Goal: Information Seeking & Learning: Learn about a topic

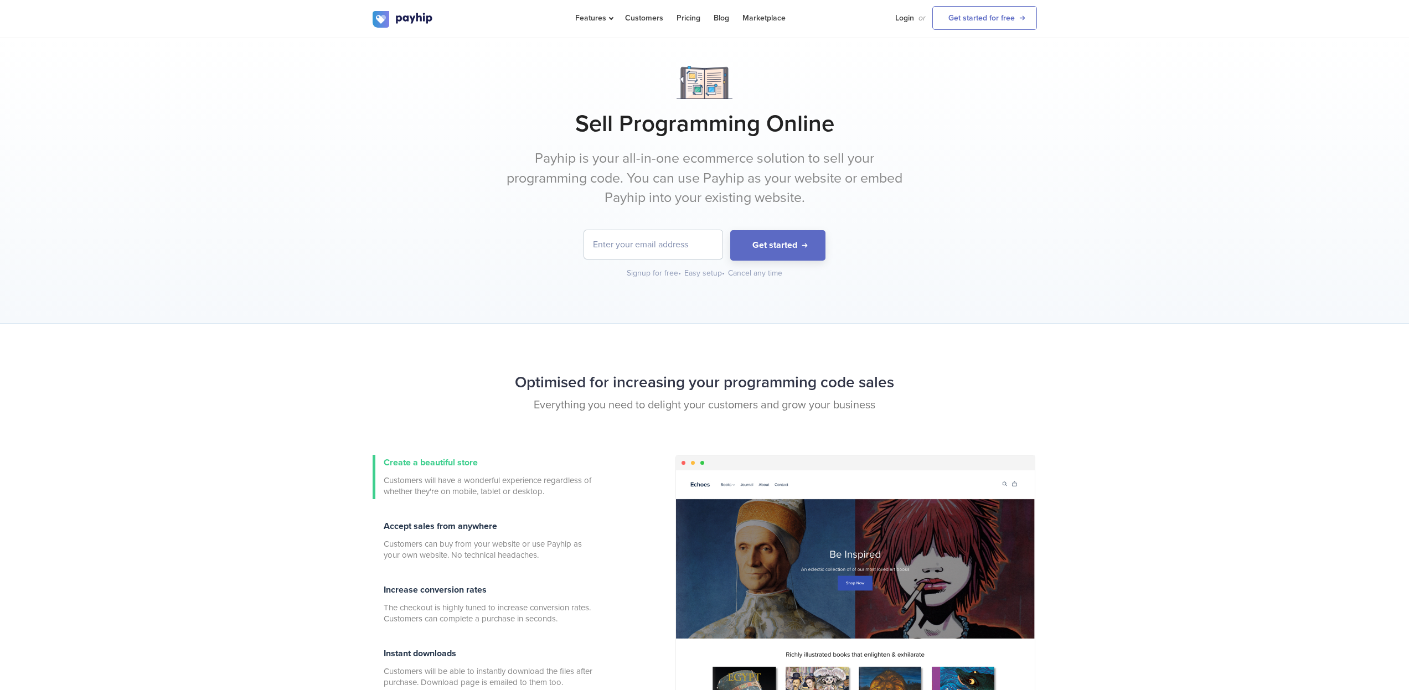
click at [773, 128] on h1 "Sell Programming Online" at bounding box center [705, 124] width 664 height 28
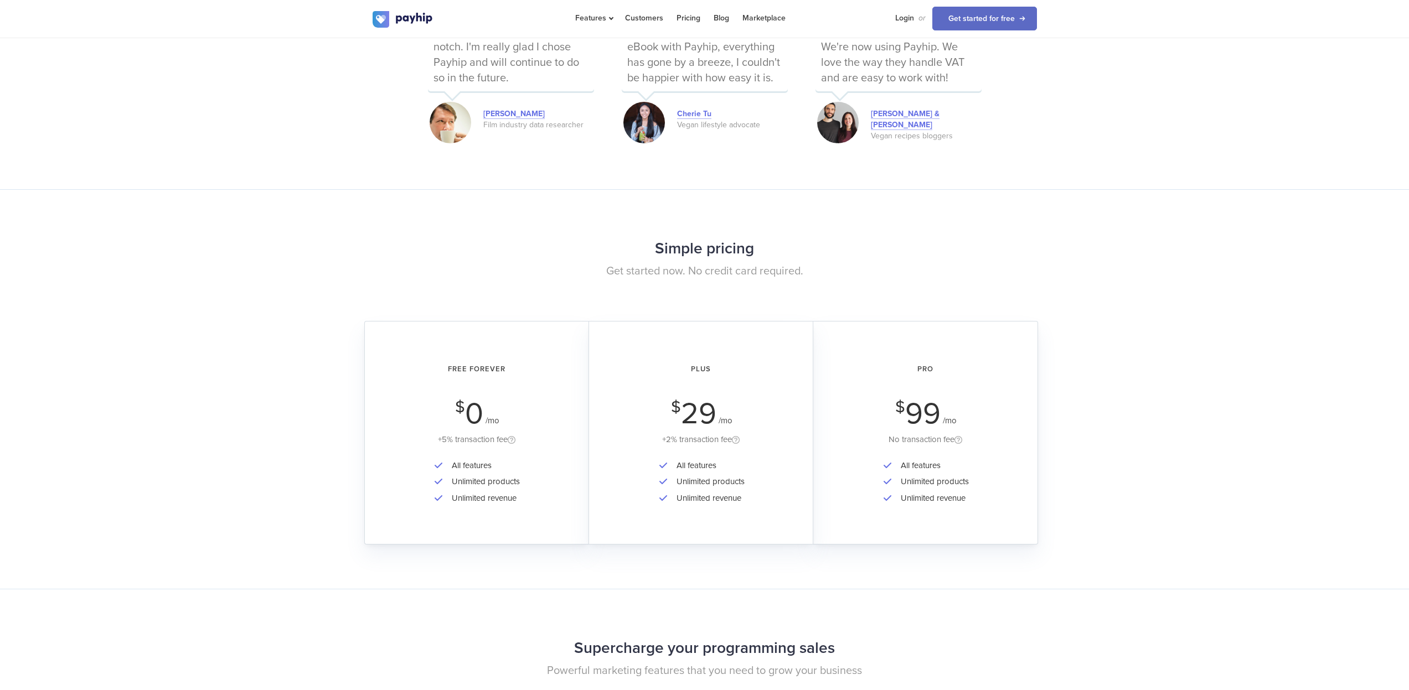
scroll to position [1684, 0]
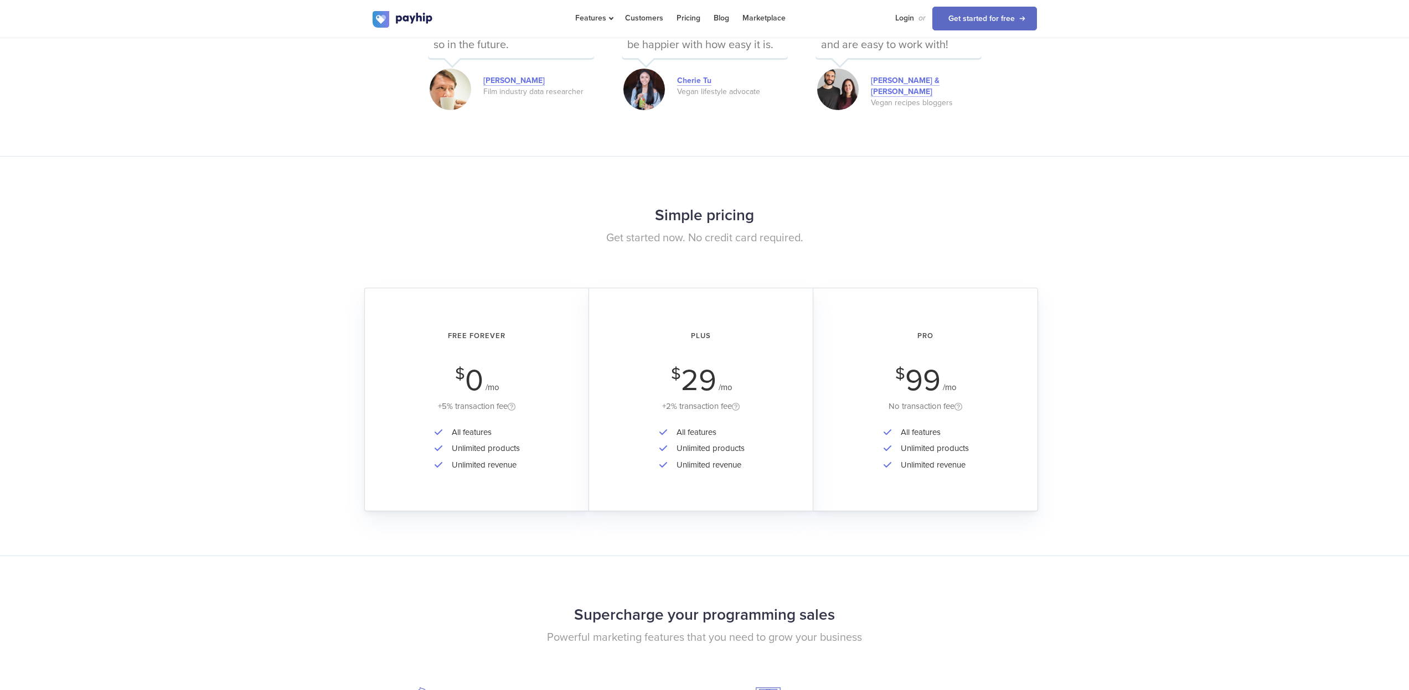
click at [455, 333] on h2 "Free Forever" at bounding box center [476, 336] width 193 height 29
click at [467, 402] on div "+5% transaction fee" at bounding box center [476, 407] width 193 height 14
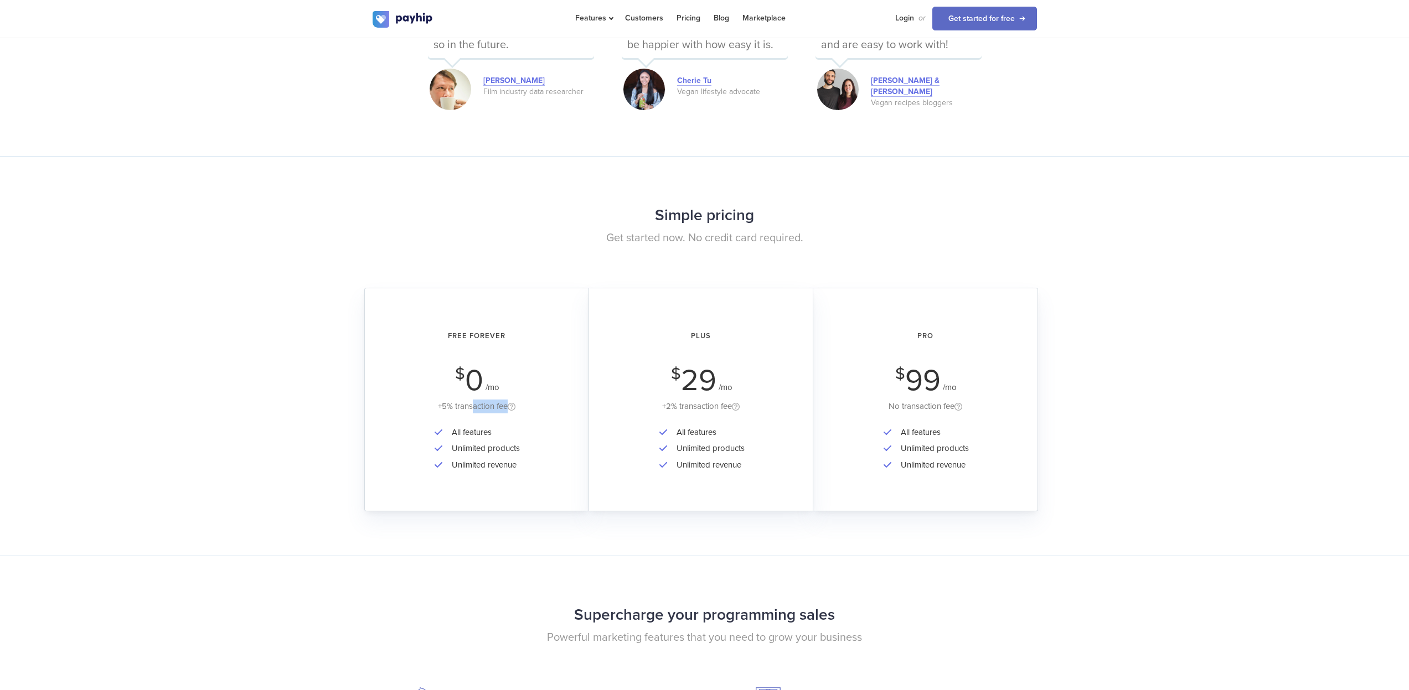
click at [467, 402] on div "+5% transaction fee" at bounding box center [476, 407] width 193 height 14
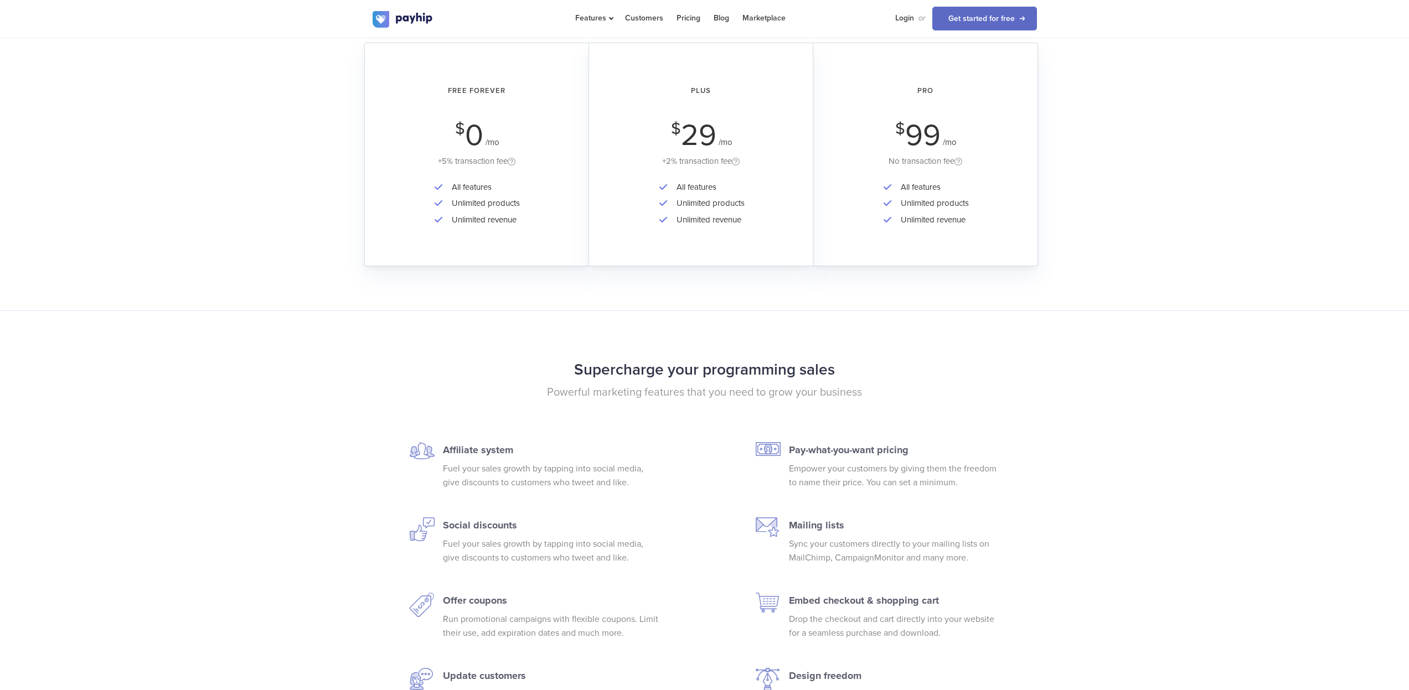
scroll to position [2019, 0]
